Goal: Information Seeking & Learning: Find contact information

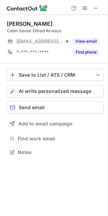
scroll to position [148, 108]
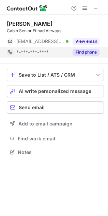
click at [85, 50] on button "Find phone" at bounding box center [85, 52] width 27 height 7
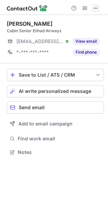
click at [94, 5] on span at bounding box center [95, 7] width 5 height 5
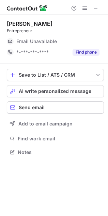
scroll to position [148, 108]
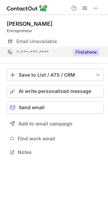
click at [91, 55] on button "Find phone" at bounding box center [85, 52] width 27 height 7
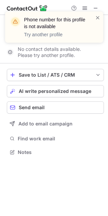
scroll to position [3, 3]
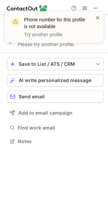
click at [95, 20] on span at bounding box center [97, 17] width 5 height 7
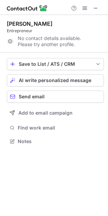
click at [93, 9] on div "Phone number for this profile is not available Try another profile" at bounding box center [54, 30] width 109 height 50
click at [94, 8] on div "Phone number for this profile is not available Try another profile" at bounding box center [54, 12] width 109 height 14
click at [94, 8] on span at bounding box center [95, 7] width 5 height 5
